Goal: Find specific page/section: Find specific page/section

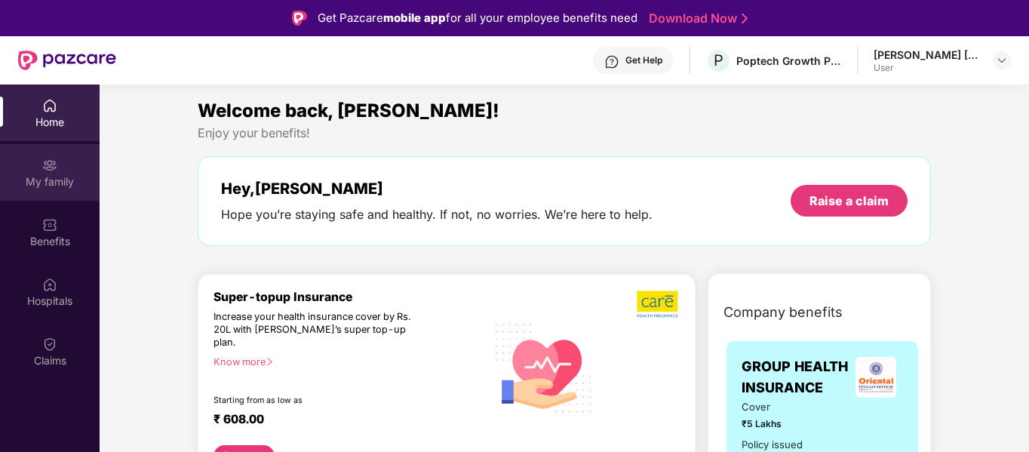
click at [31, 169] on div "My family" at bounding box center [50, 172] width 100 height 57
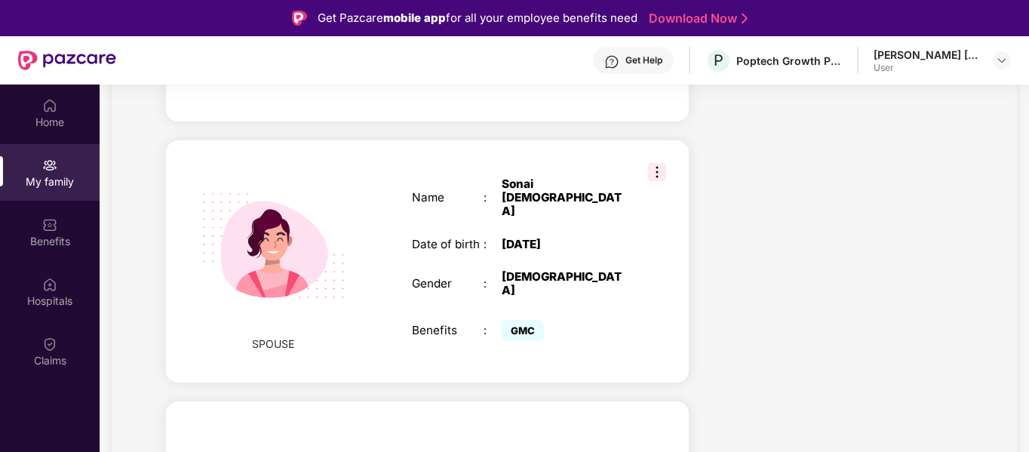
scroll to position [563, 0]
click at [48, 257] on div "Benefits" at bounding box center [50, 232] width 100 height 57
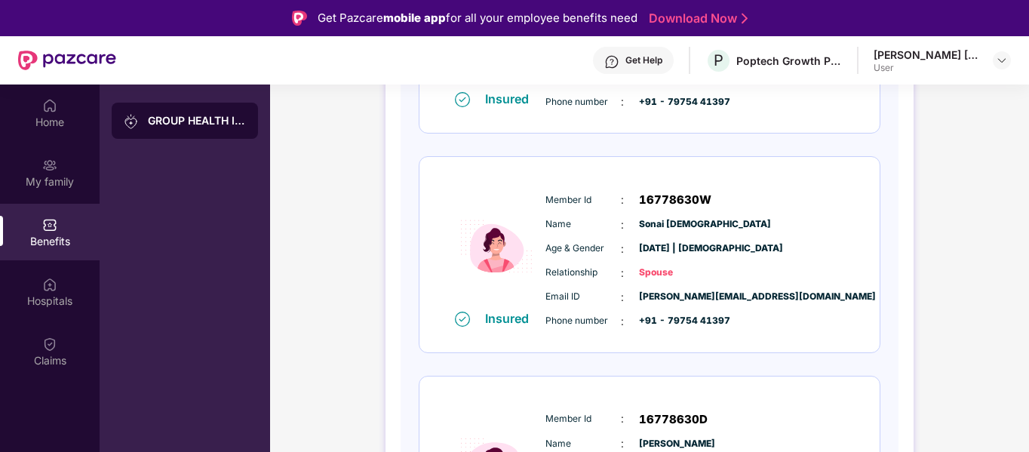
scroll to position [369, 0]
click at [26, 278] on div "Hospitals" at bounding box center [50, 291] width 100 height 57
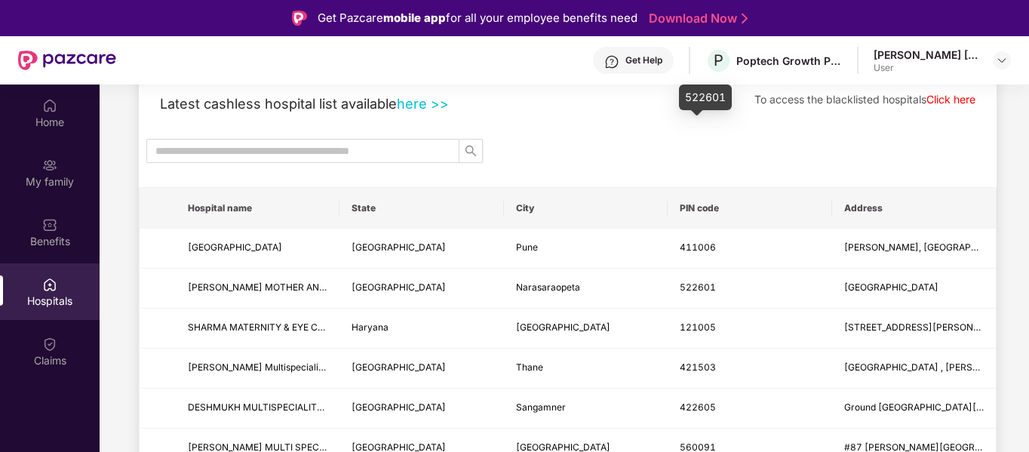
scroll to position [88, 0]
click at [376, 141] on span at bounding box center [302, 152] width 313 height 24
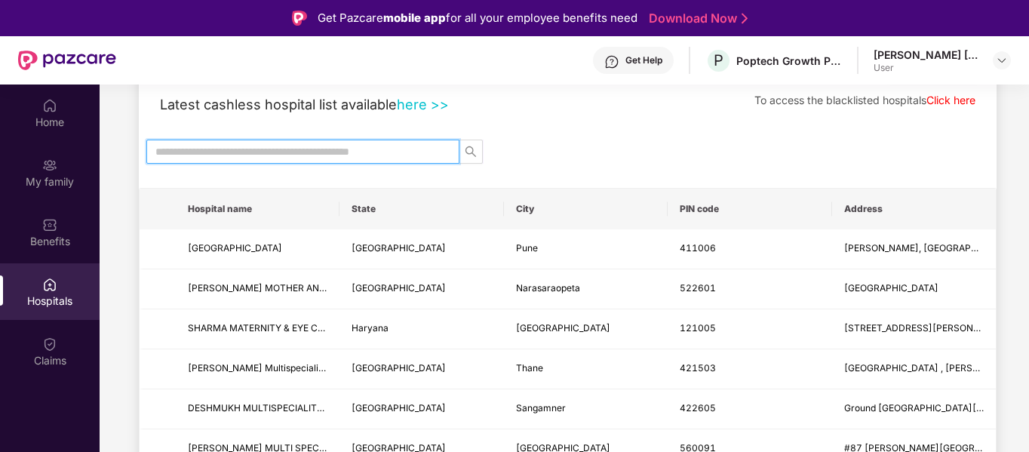
click at [375, 147] on input "text" at bounding box center [296, 151] width 283 height 17
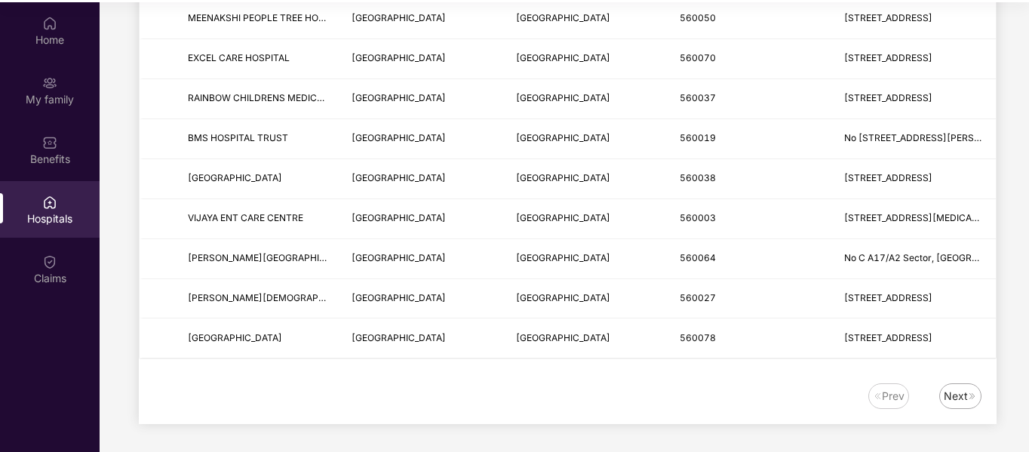
scroll to position [83, 0]
type input "*********"
click at [942, 393] on div "Next" at bounding box center [960, 396] width 42 height 26
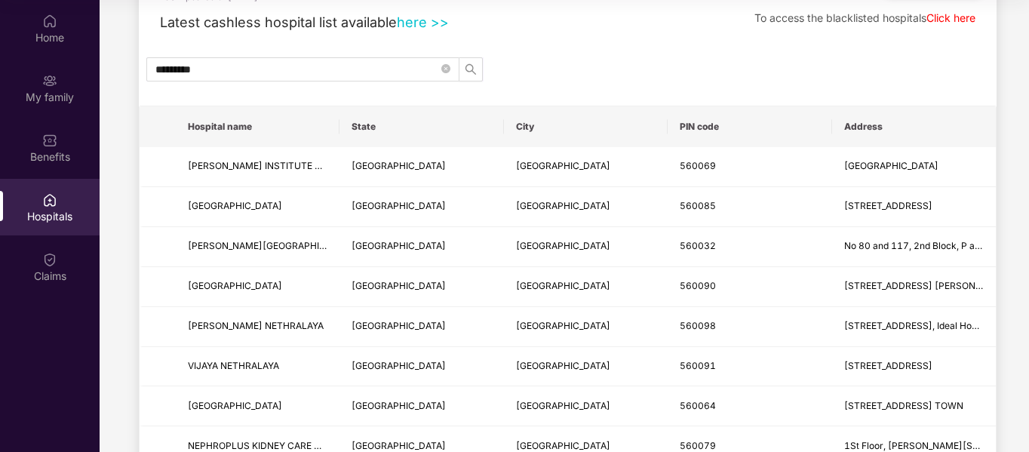
scroll to position [0, 0]
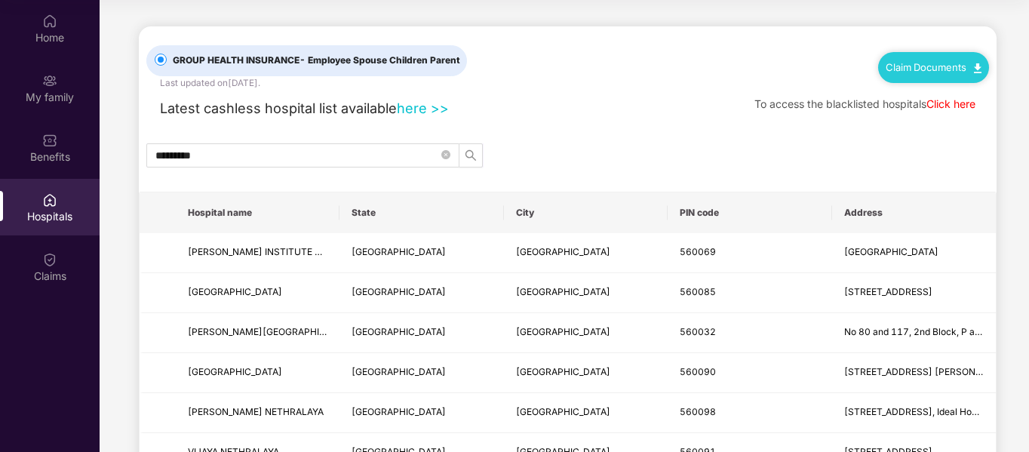
click at [899, 57] on div "Claim Documents" at bounding box center [933, 67] width 111 height 30
click at [883, 75] on div "Claim Documents" at bounding box center [933, 67] width 111 height 30
click at [933, 75] on div "Claim Documents" at bounding box center [933, 67] width 111 height 30
